Goal: Check status: Check status

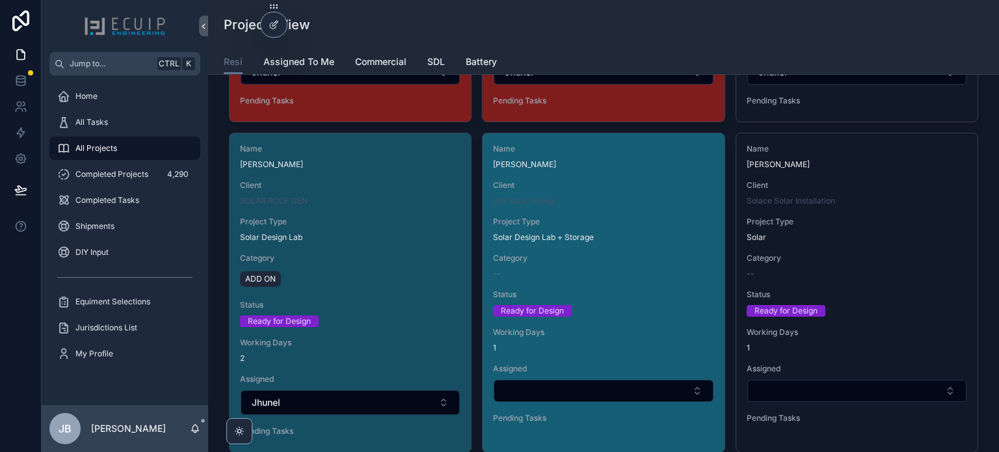
scroll to position [2212, 0]
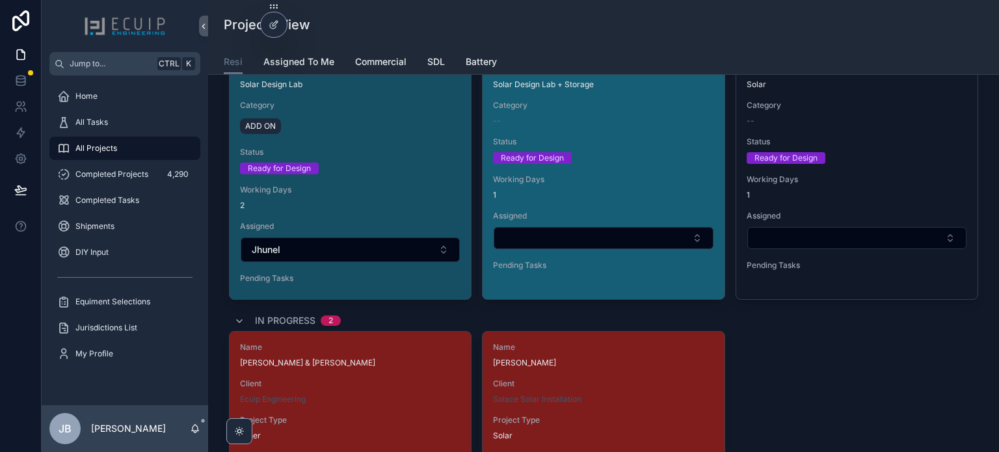
click at [610, 139] on span "Status" at bounding box center [603, 142] width 221 height 10
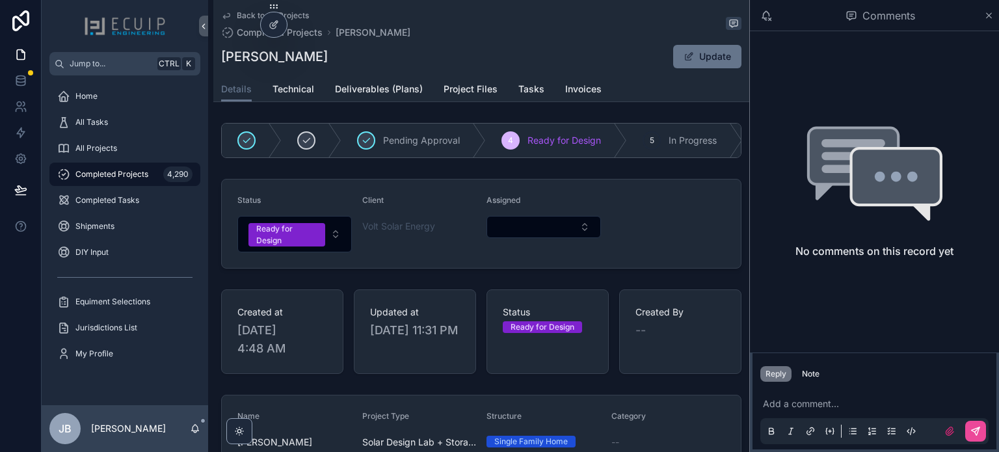
drag, startPoint x: 347, startPoint y: 61, endPoint x: 224, endPoint y: 62, distance: 123.6
click at [224, 62] on div "[PERSON_NAME] Update" at bounding box center [481, 56] width 521 height 25
copy h1 "[PERSON_NAME]"
click at [302, 90] on span "Technical" at bounding box center [294, 89] width 42 height 13
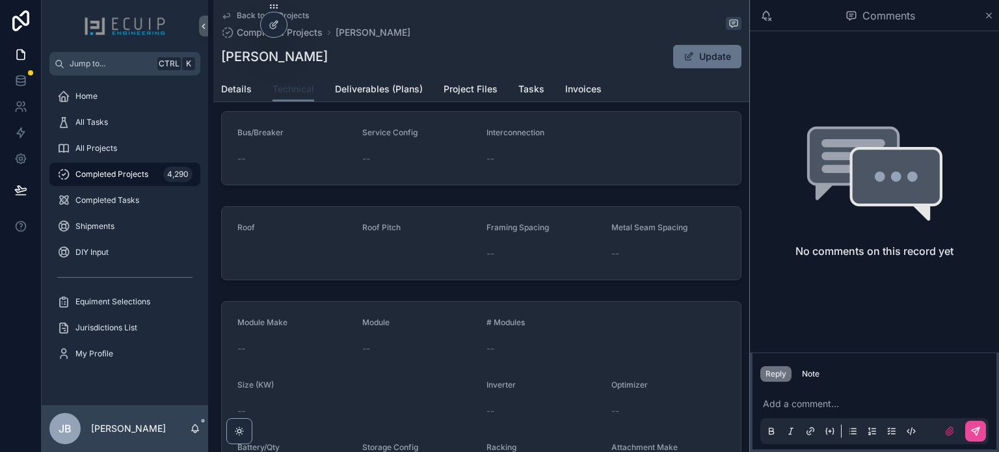
scroll to position [65, 0]
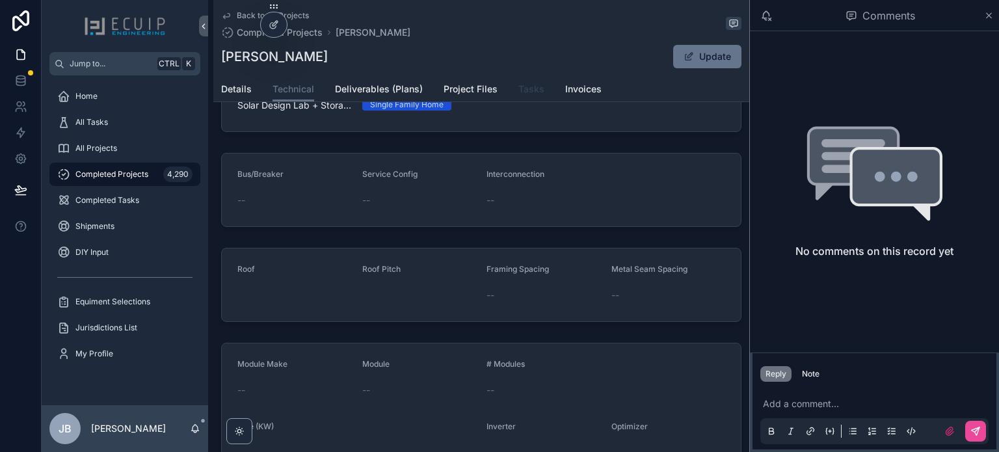
click at [541, 80] on link "Tasks" at bounding box center [532, 90] width 26 height 26
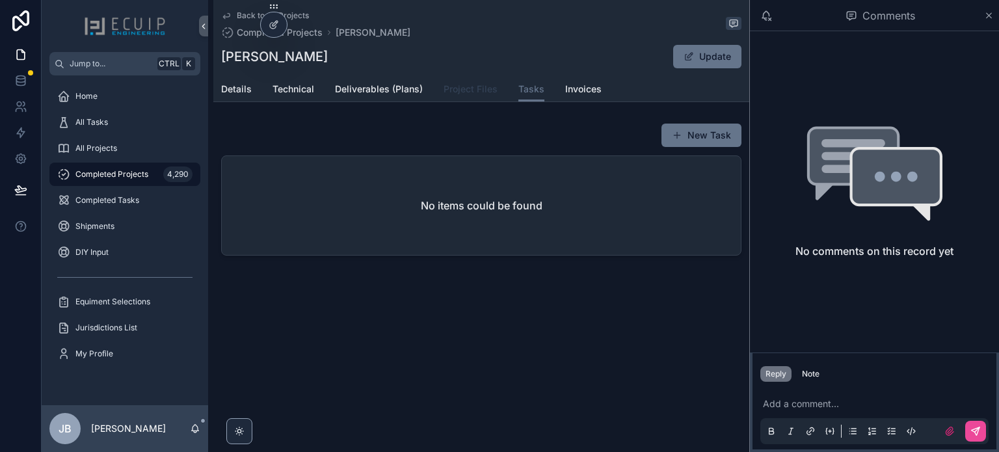
click at [466, 88] on span "Project Files" at bounding box center [471, 89] width 54 height 13
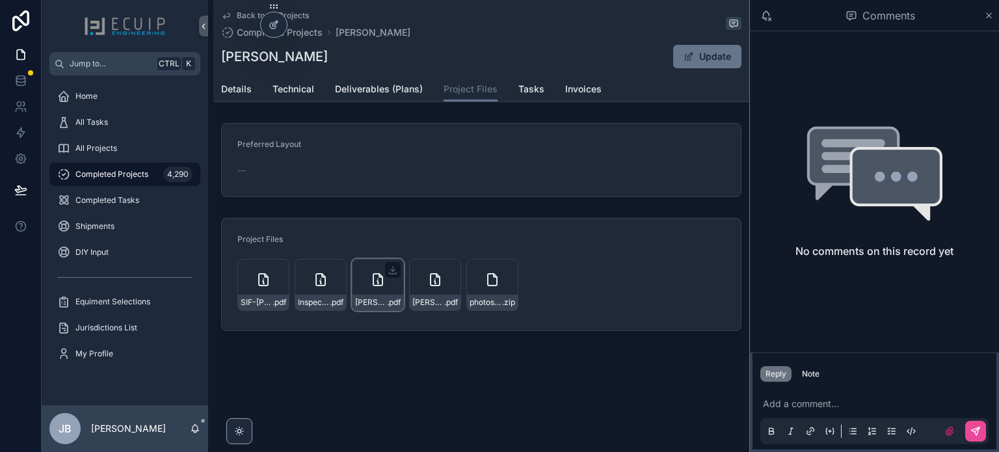
click at [374, 288] on div "[PERSON_NAME]-elec .pdf" at bounding box center [378, 285] width 52 height 52
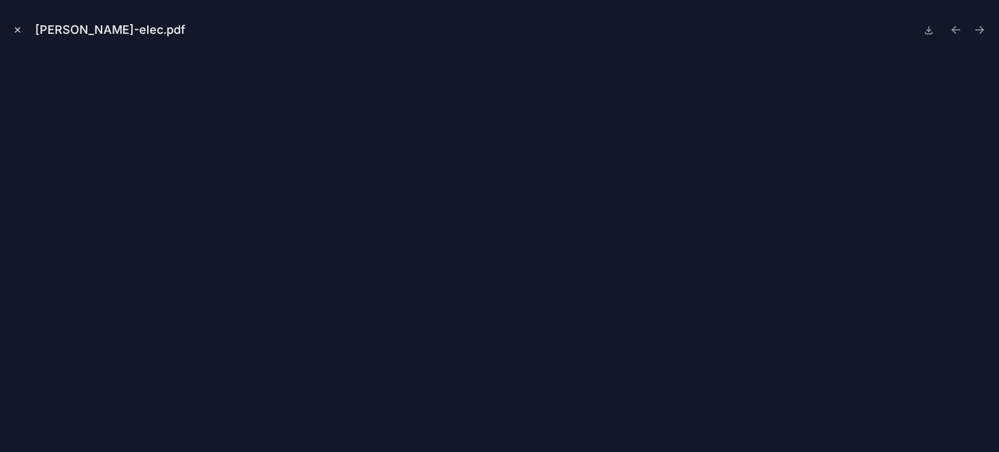
click at [16, 33] on icon "Close modal" at bounding box center [17, 29] width 9 height 9
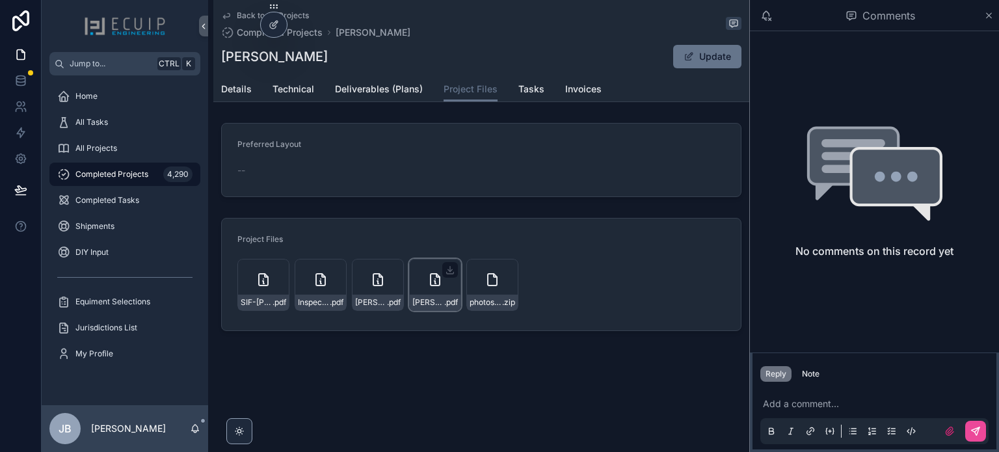
click at [431, 295] on div "[PERSON_NAME]-struc .pdf" at bounding box center [435, 303] width 51 height 16
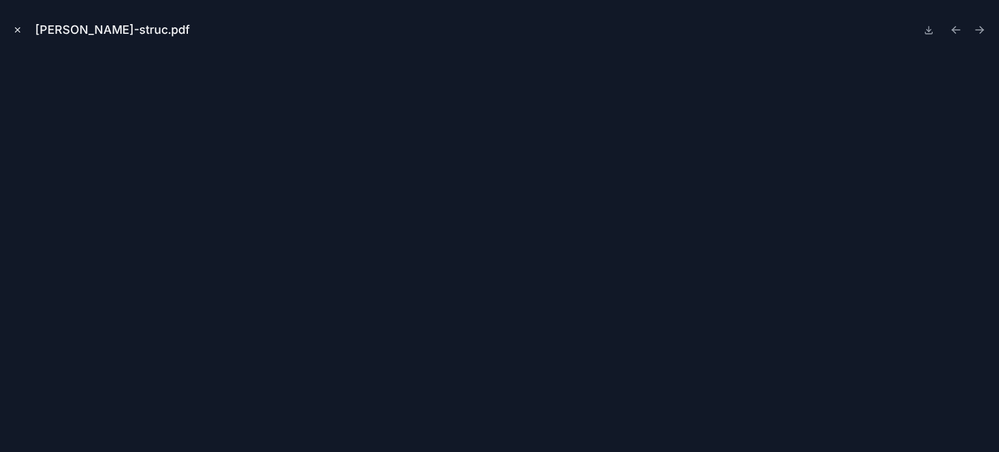
click at [13, 29] on icon "Close modal" at bounding box center [17, 29] width 9 height 9
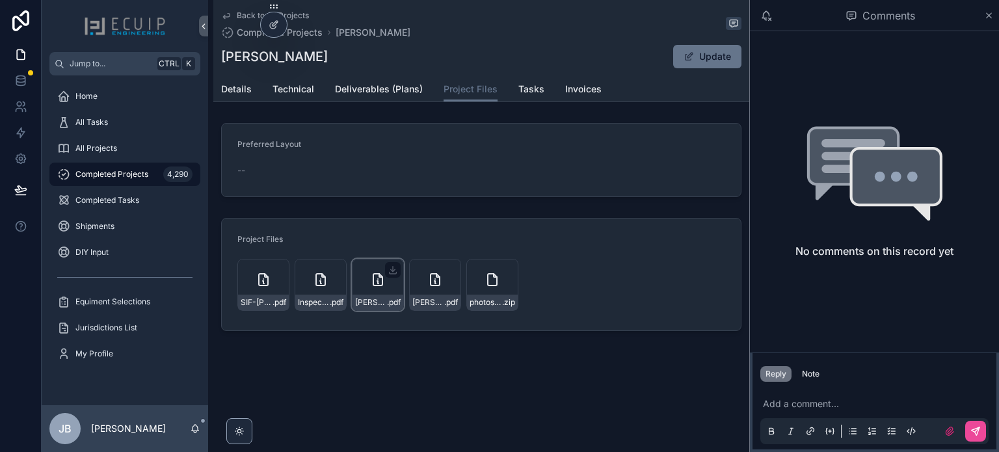
click at [383, 281] on icon "scrollable content" at bounding box center [378, 280] width 16 height 16
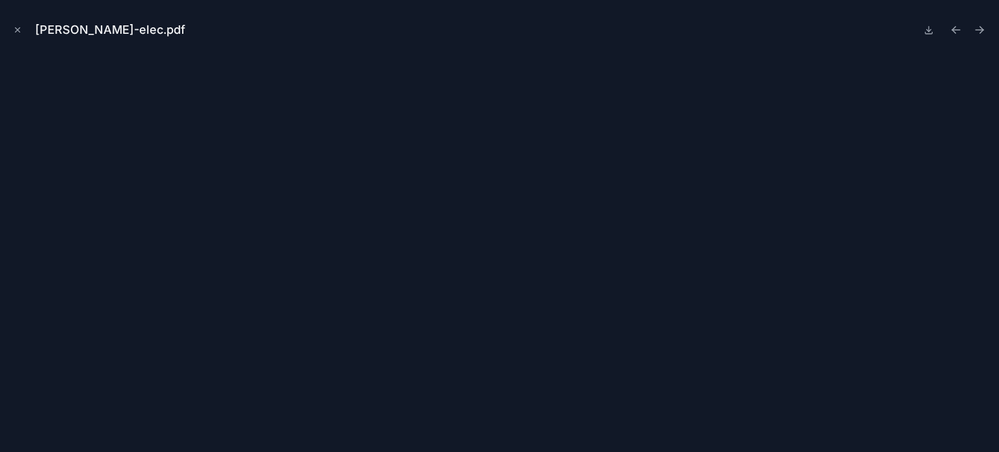
click at [15, 33] on icon "Close modal" at bounding box center [17, 29] width 9 height 9
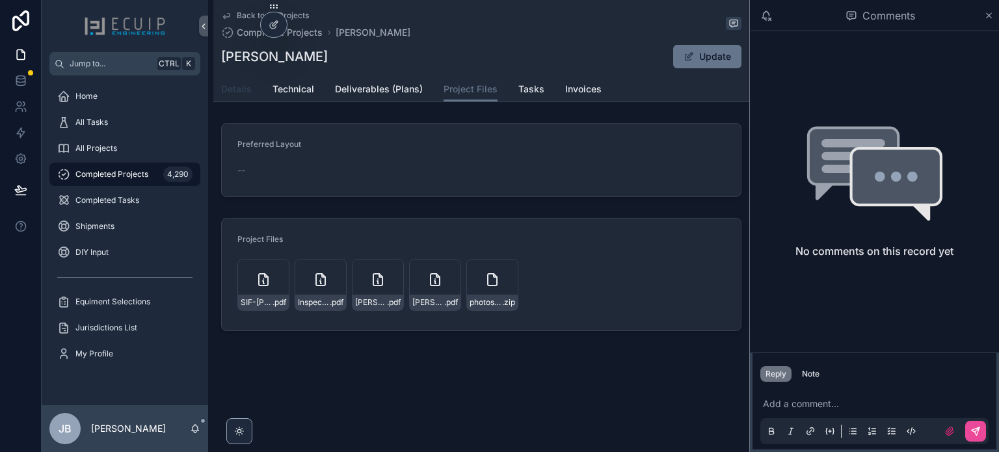
click at [232, 87] on span "Details" at bounding box center [236, 89] width 31 height 13
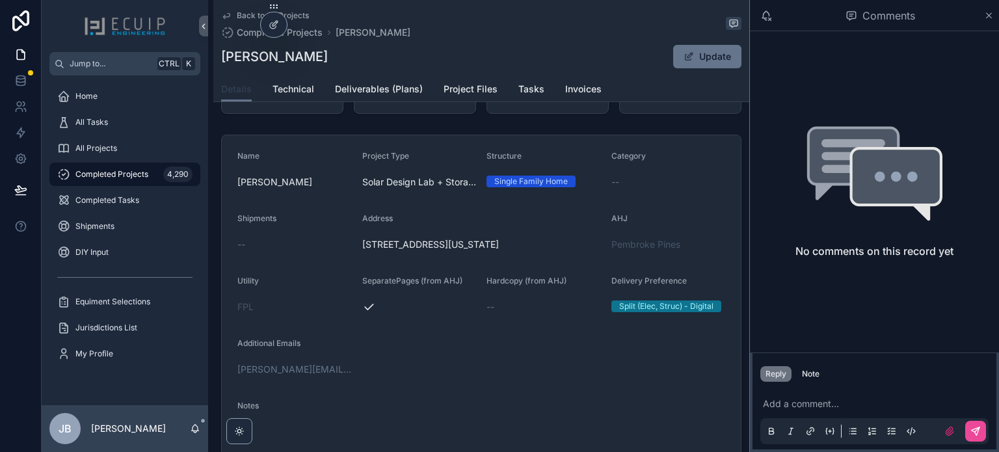
scroll to position [195, 0]
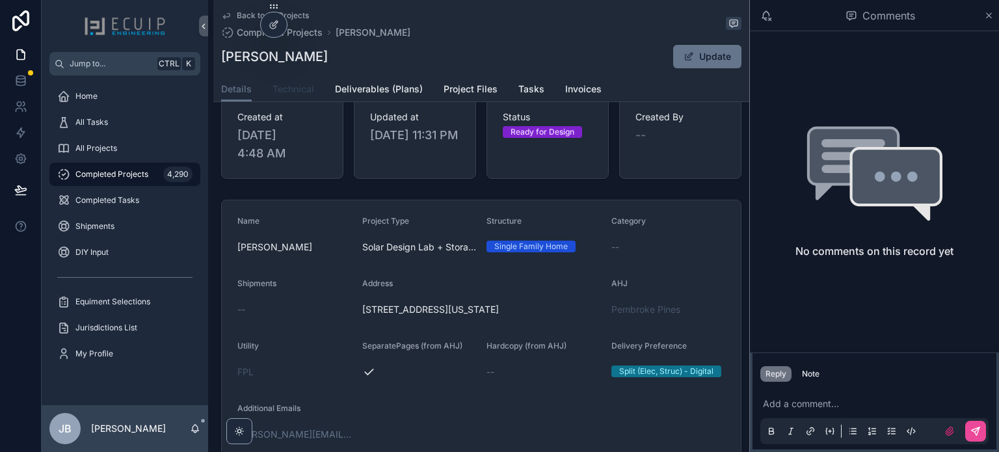
click at [284, 87] on span "Technical" at bounding box center [294, 89] width 42 height 13
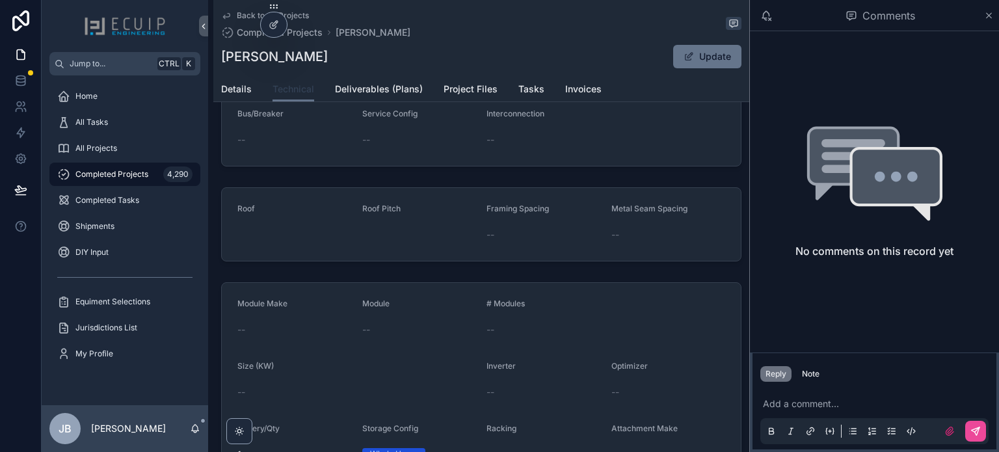
scroll to position [260, 0]
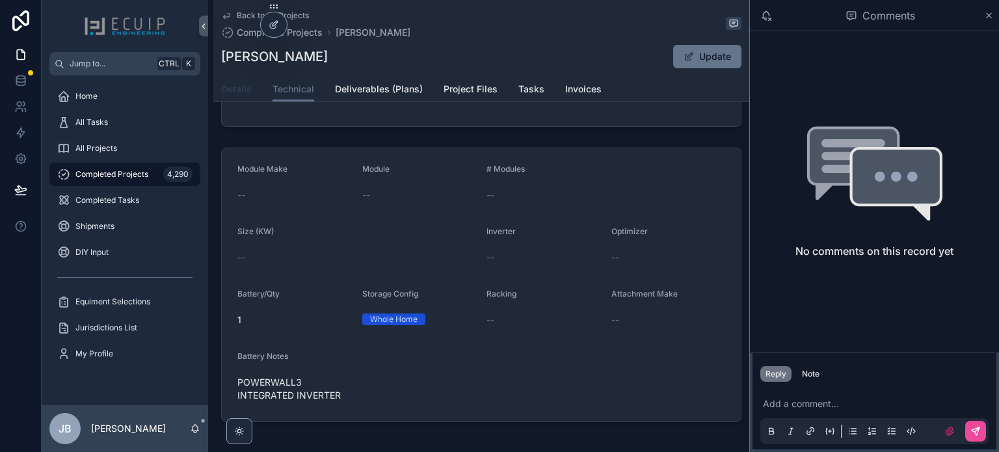
click at [240, 90] on span "Details" at bounding box center [236, 89] width 31 height 13
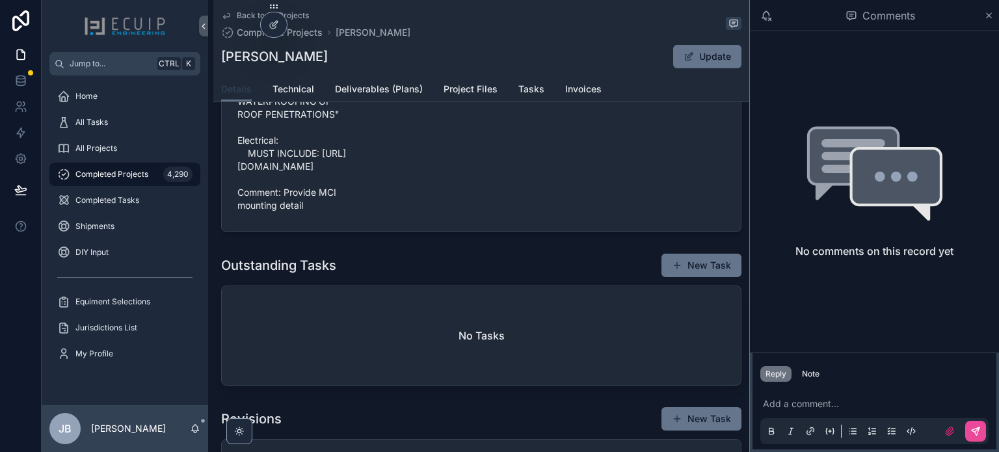
scroll to position [716, 0]
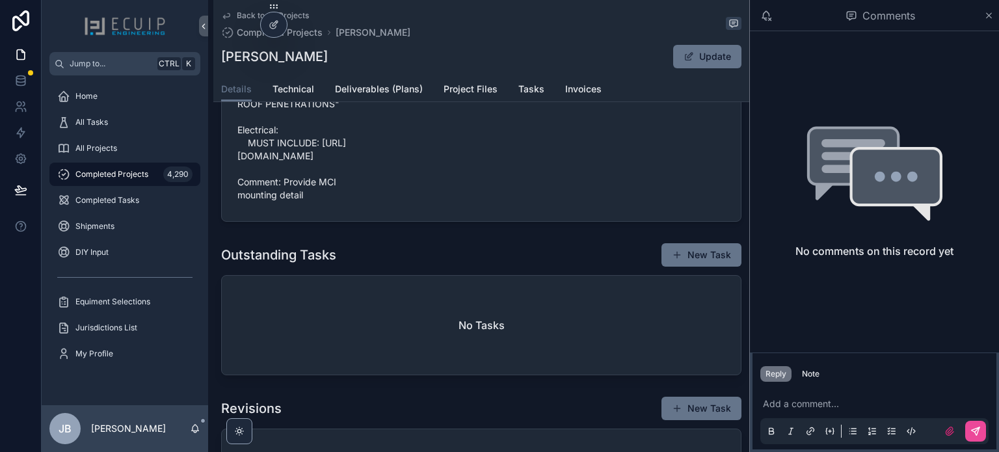
drag, startPoint x: 235, startPoint y: 161, endPoint x: 331, endPoint y: 221, distance: 113.2
copy span "[URL][DOMAIN_NAME]"
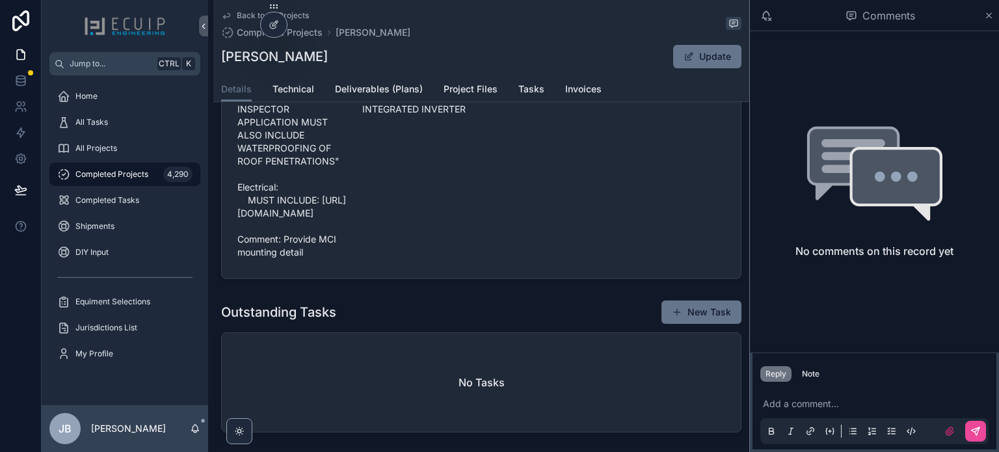
scroll to position [673, 0]
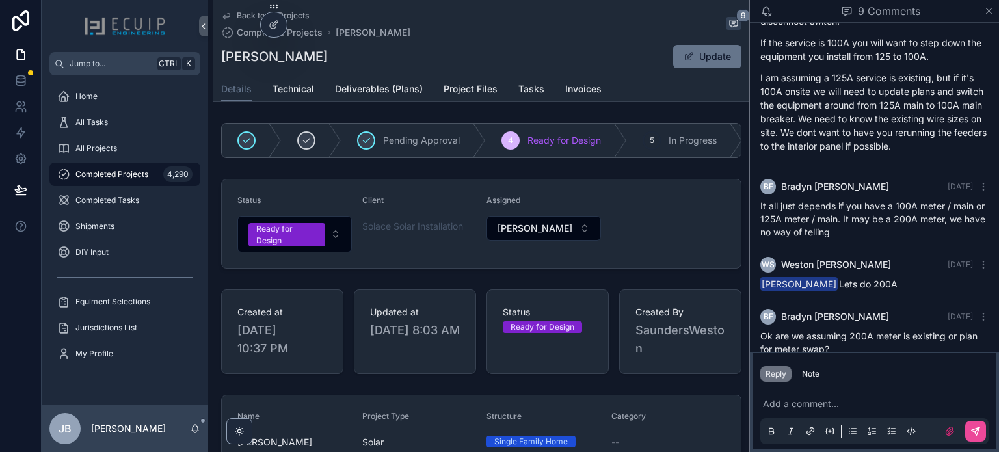
scroll to position [551, 0]
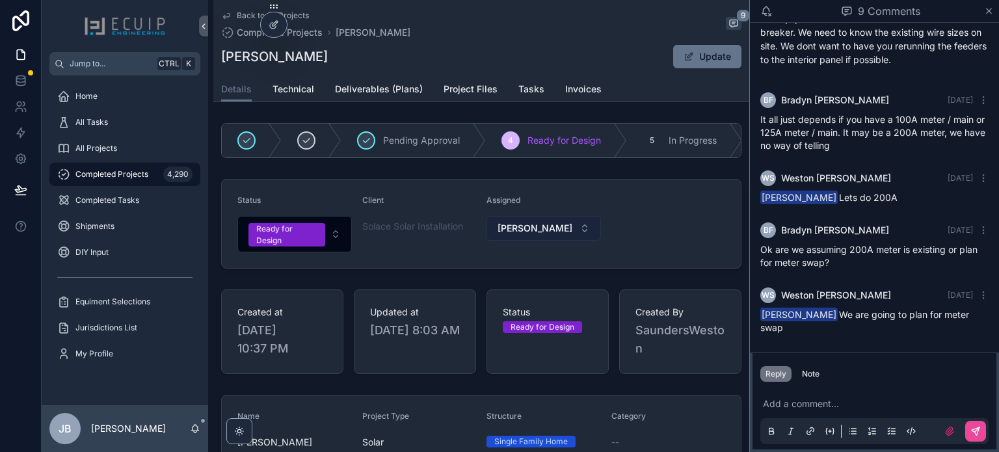
click at [523, 238] on button "[PERSON_NAME]" at bounding box center [544, 228] width 115 height 25
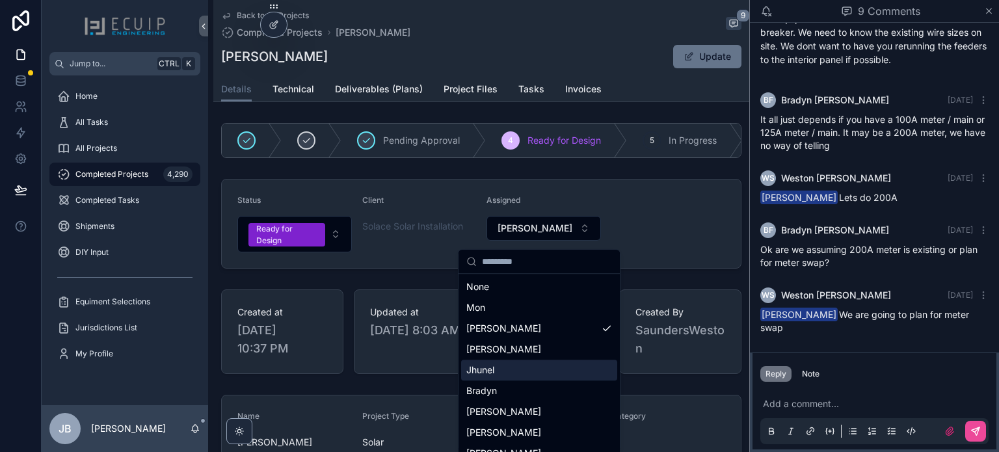
click at [497, 379] on div "Jhunel" at bounding box center [539, 370] width 156 height 21
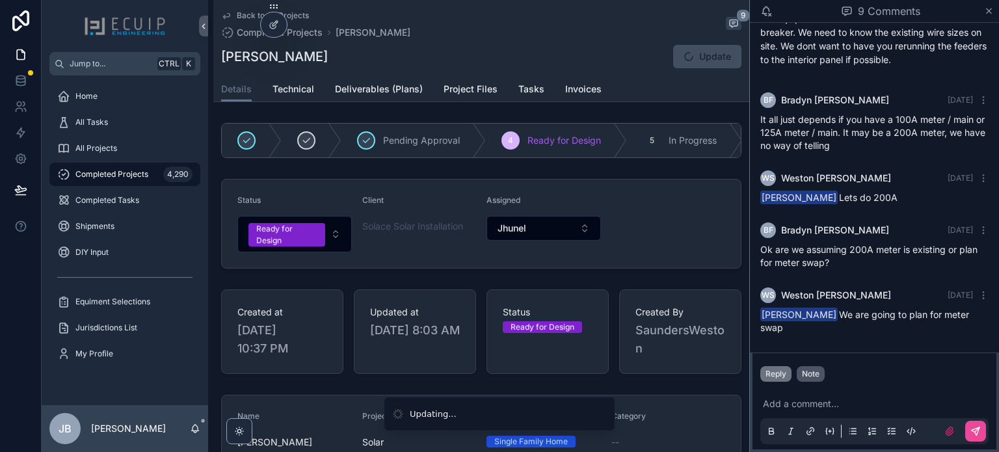
click at [809, 376] on div "Note" at bounding box center [811, 374] width 18 height 10
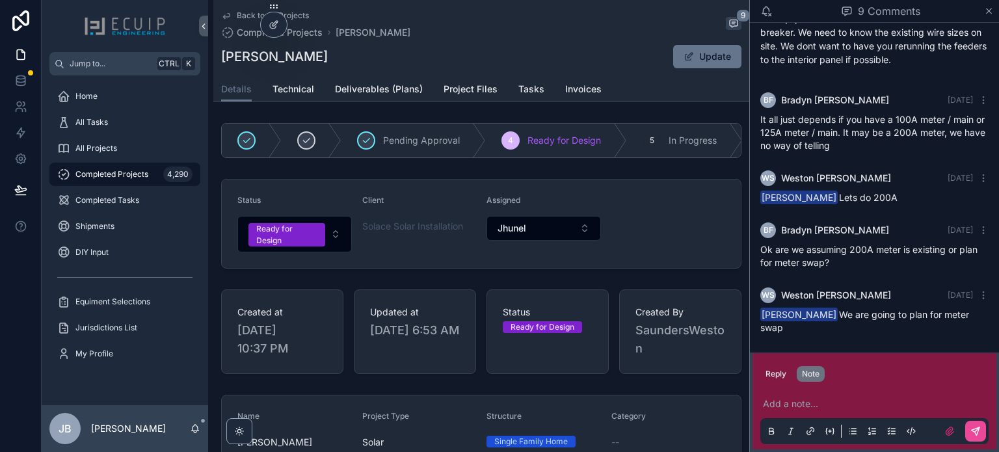
click at [795, 406] on p "scrollable content" at bounding box center [877, 404] width 228 height 13
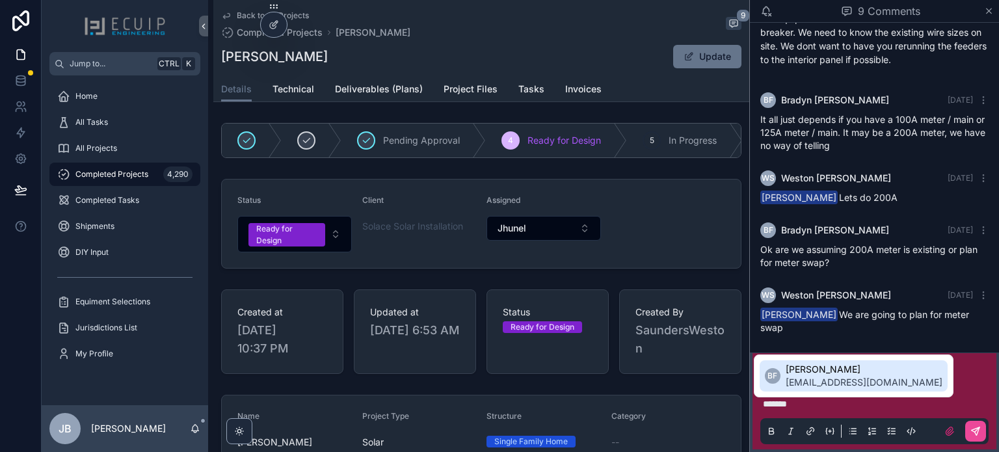
click at [840, 392] on div "BF Bradyn Freeman bradyn@ecuip.com" at bounding box center [854, 376] width 200 height 43
click at [830, 378] on span "bradyn@ecuip.com" at bounding box center [864, 382] width 157 height 13
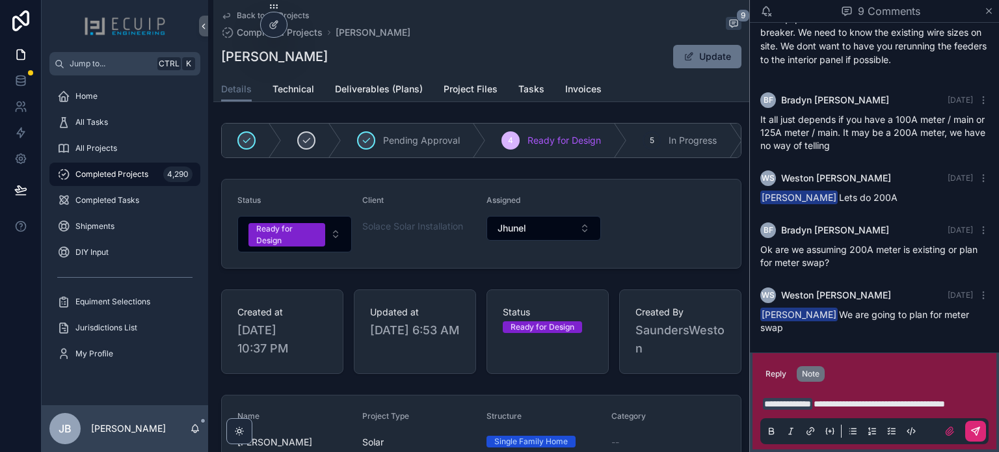
click at [976, 429] on icon "scrollable content" at bounding box center [976, 431] width 10 height 10
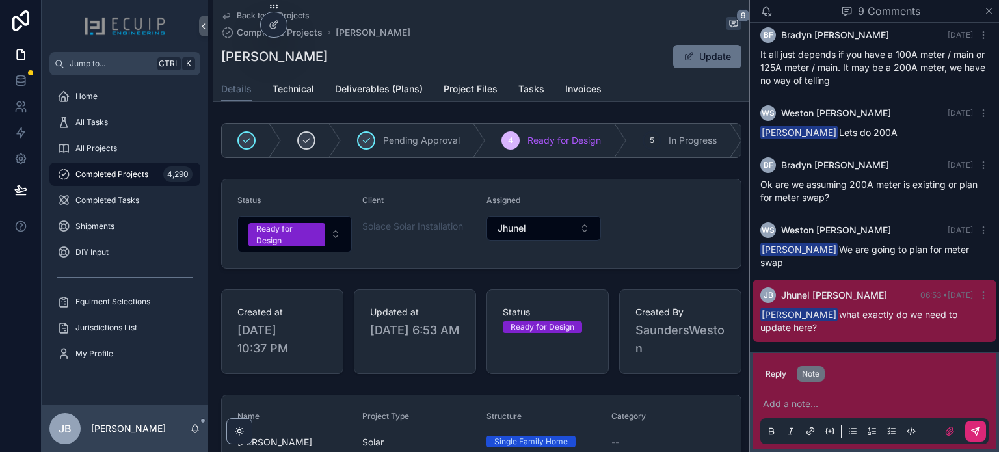
scroll to position [616, 0]
click at [600, 35] on div "Back to All Projects Completed Projects Estella Allen 9" at bounding box center [481, 24] width 521 height 29
click at [539, 88] on span "Tasks" at bounding box center [532, 89] width 26 height 13
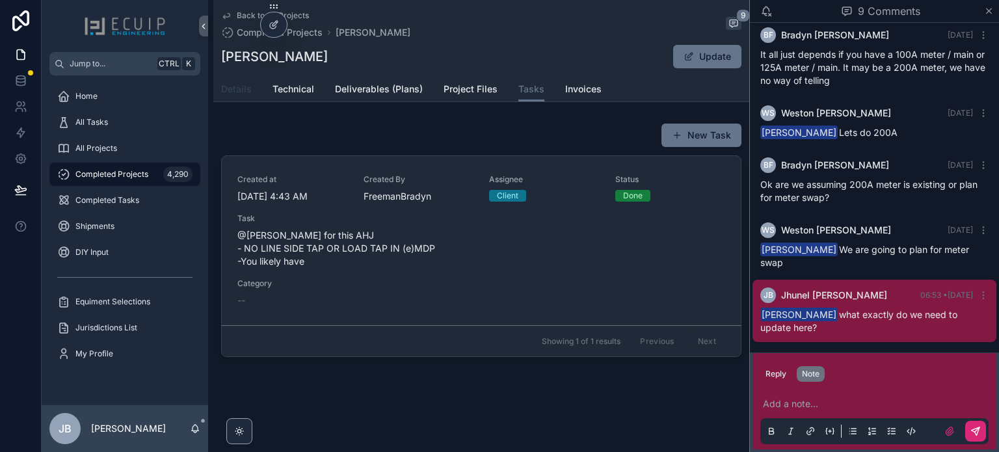
click at [228, 88] on span "Details" at bounding box center [236, 89] width 31 height 13
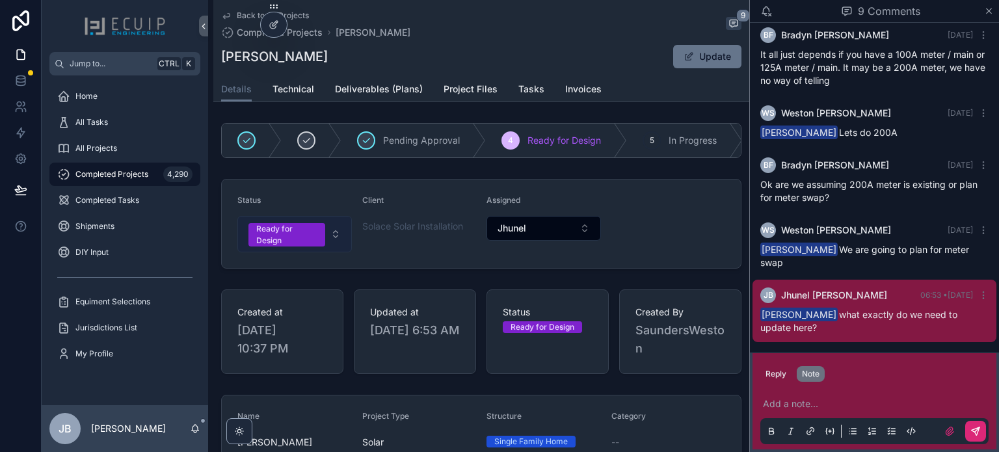
click at [296, 247] on div "Ready for Design" at bounding box center [286, 234] width 61 height 23
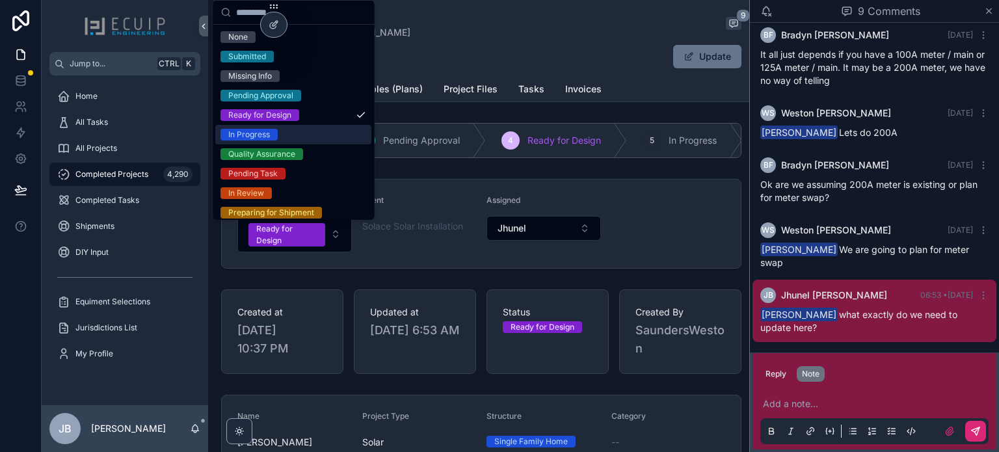
click at [271, 137] on span "In Progress" at bounding box center [249, 135] width 57 height 12
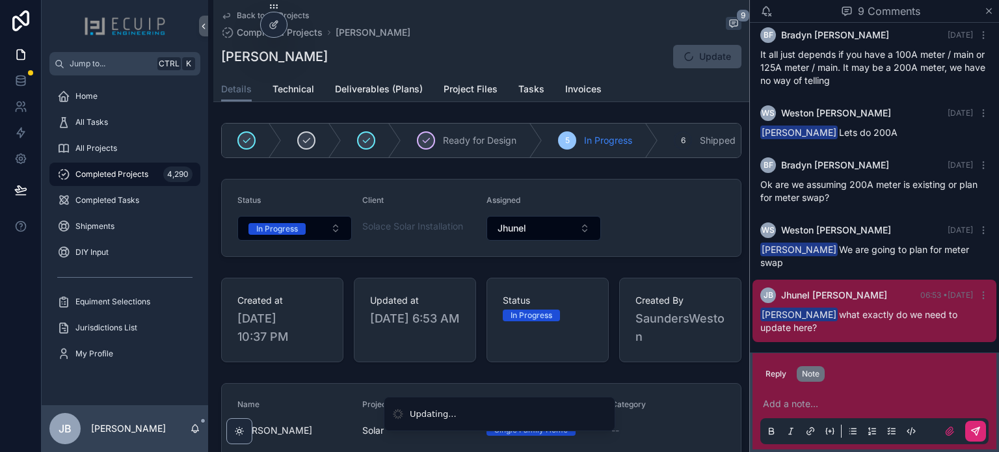
click at [521, 51] on div "Estella Allen Update" at bounding box center [481, 56] width 521 height 25
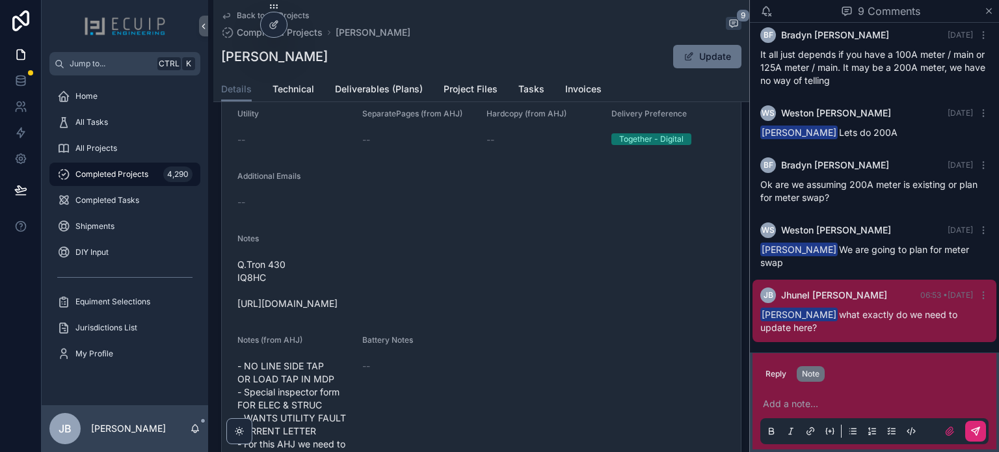
scroll to position [414, 0]
click at [288, 83] on span "Technical" at bounding box center [294, 89] width 42 height 13
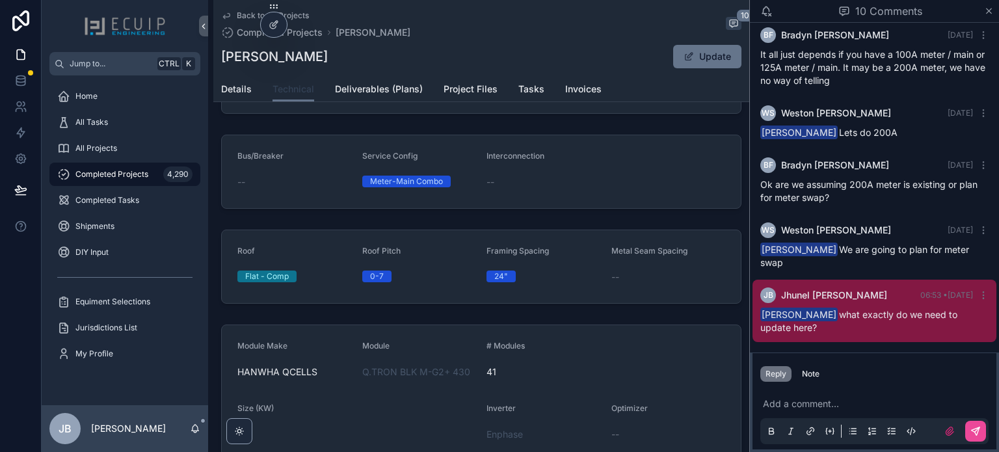
scroll to position [305, 0]
